Goal: Information Seeking & Learning: Understand process/instructions

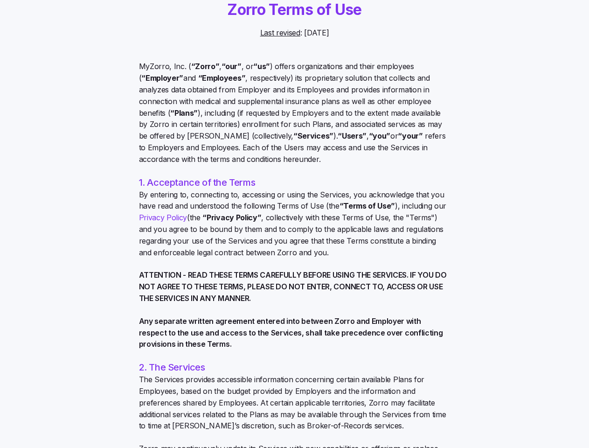
click at [294, 224] on span "By entering to, connecting to, accessing or using the Services, you acknowledge…" at bounding box center [295, 224] width 312 height 70
